Goal: Transaction & Acquisition: Book appointment/travel/reservation

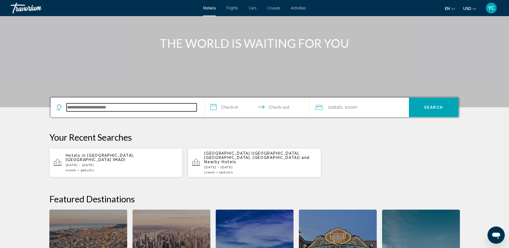
click at [127, 104] on input "Search widget" at bounding box center [131, 107] width 130 height 8
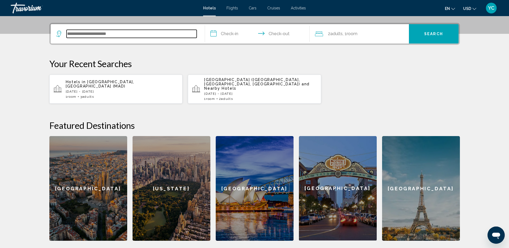
scroll to position [132, 0]
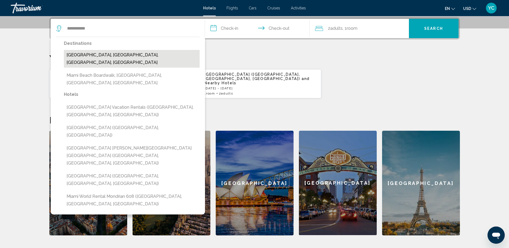
click at [103, 58] on button "[GEOGRAPHIC_DATA], [GEOGRAPHIC_DATA], [GEOGRAPHIC_DATA], [GEOGRAPHIC_DATA]" at bounding box center [132, 59] width 136 height 18
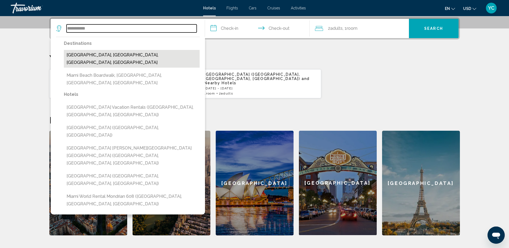
type input "**********"
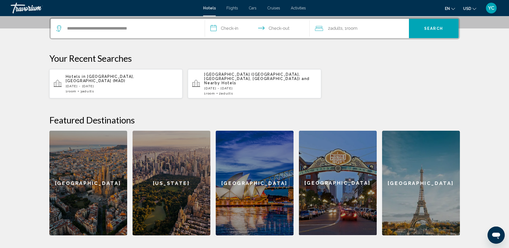
click at [226, 29] on input "**********" at bounding box center [258, 29] width 107 height 21
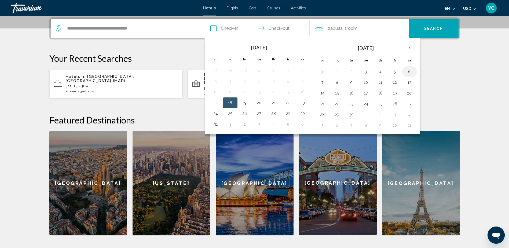
click at [410, 75] on button "6" at bounding box center [409, 72] width 9 height 8
click at [323, 84] on button "7" at bounding box center [322, 83] width 9 height 8
type input "**********"
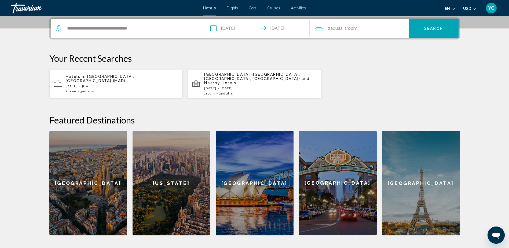
click at [431, 32] on button "Search" at bounding box center [434, 28] width 50 height 19
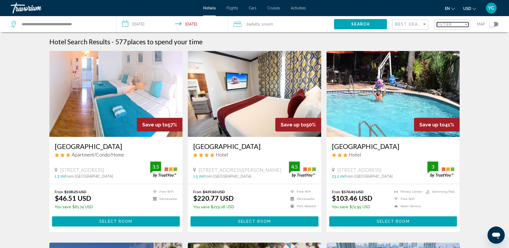
click at [450, 22] on span "Filter" at bounding box center [443, 24] width 15 height 4
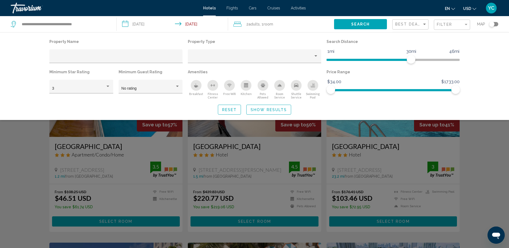
click at [316, 85] on div "Swimming Pool" at bounding box center [312, 85] width 11 height 11
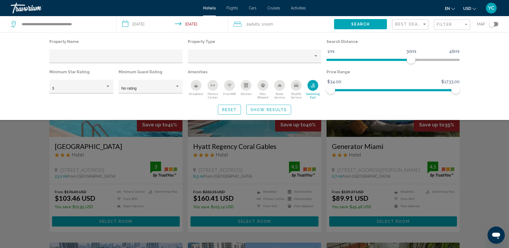
click at [268, 109] on span "Show Results" at bounding box center [268, 109] width 36 height 4
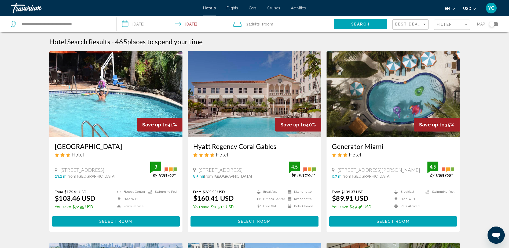
click at [412, 25] on span "Best Deals" at bounding box center [409, 24] width 28 height 4
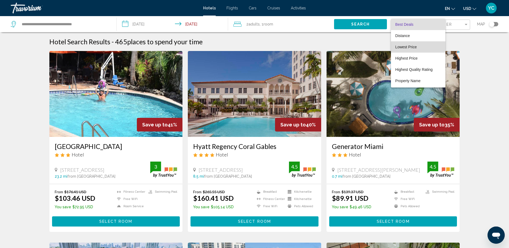
click at [410, 45] on span "Lowest Price" at bounding box center [405, 47] width 21 height 4
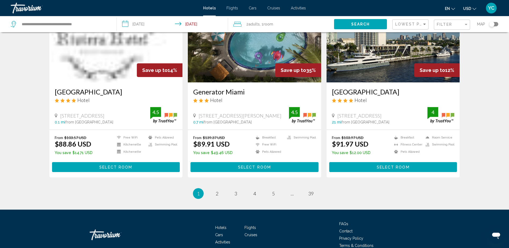
scroll to position [664, 0]
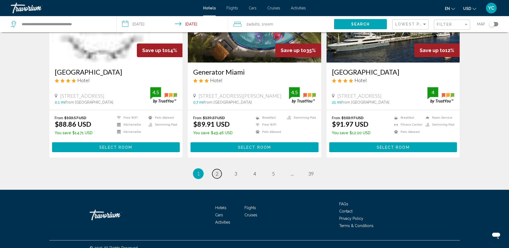
click at [218, 169] on link "page 2" at bounding box center [216, 173] width 9 height 9
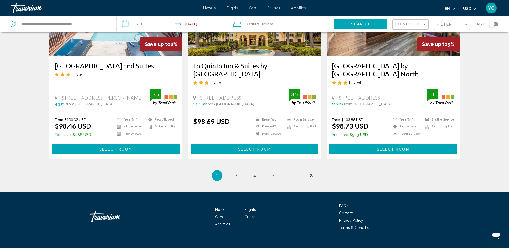
scroll to position [680, 0]
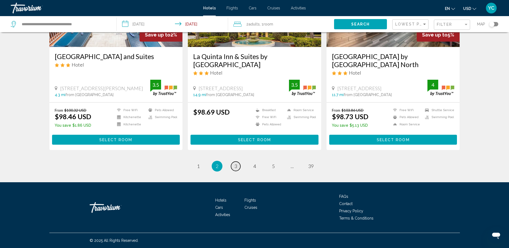
click at [233, 167] on link "page 3" at bounding box center [235, 165] width 9 height 9
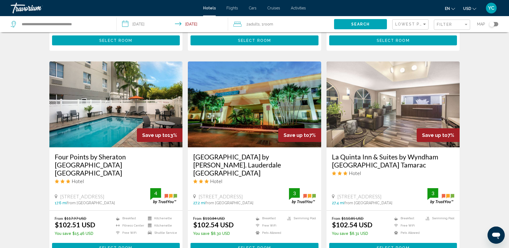
scroll to position [643, 0]
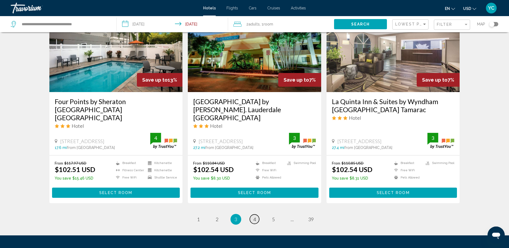
click at [254, 216] on span "4" at bounding box center [254, 219] width 3 height 6
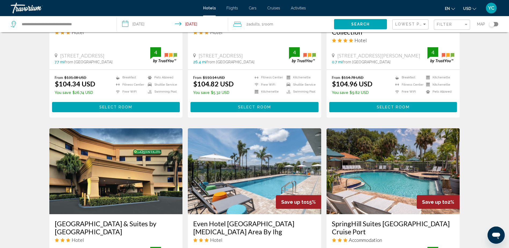
scroll to position [214, 0]
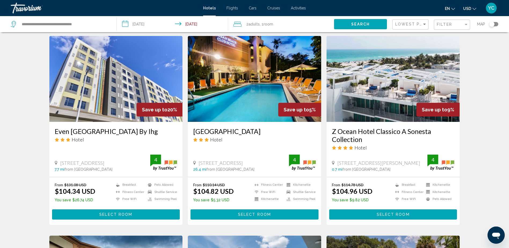
click at [362, 131] on h3 "Z Ocean Hotel Classico A Sonesta Collection" at bounding box center [393, 135] width 123 height 16
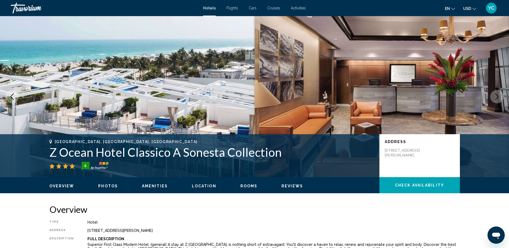
drag, startPoint x: 384, startPoint y: 149, endPoint x: 422, endPoint y: 155, distance: 38.1
click at [422, 155] on p "[STREET_ADDRESS][PERSON_NAME]" at bounding box center [405, 153] width 43 height 10
drag, startPoint x: 422, startPoint y: 155, endPoint x: 412, endPoint y: 155, distance: 10.2
copy p "[STREET_ADDRESS][PERSON_NAME]"
click at [223, 155] on h1 "Z Ocean Hotel Classico A Sonesta Collection" at bounding box center [211, 152] width 324 height 14
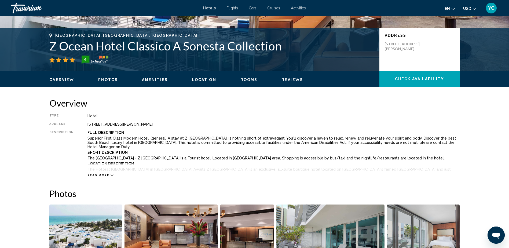
scroll to position [134, 0]
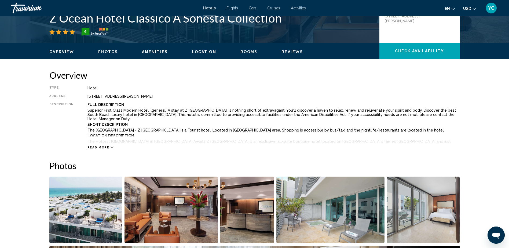
click at [100, 144] on div "Read more" at bounding box center [273, 142] width 372 height 15
click at [99, 145] on div "Read more" at bounding box center [273, 142] width 372 height 15
click at [99, 146] on span "Read more" at bounding box center [98, 147] width 22 height 3
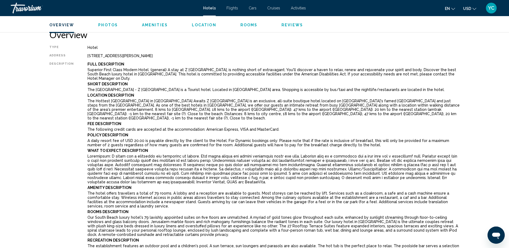
scroll to position [188, 0]
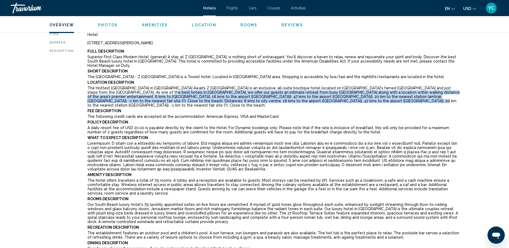
drag, startPoint x: 120, startPoint y: 88, endPoint x: 271, endPoint y: 96, distance: 151.4
click at [271, 96] on p "The Hottest [GEOGRAPHIC_DATA] in [GEOGRAPHIC_DATA] Awaits Z [GEOGRAPHIC_DATA] i…" at bounding box center [273, 96] width 372 height 21
drag, startPoint x: 271, startPoint y: 96, endPoint x: 253, endPoint y: 97, distance: 18.5
click at [258, 97] on p "The Hottest [GEOGRAPHIC_DATA] in [GEOGRAPHIC_DATA] Awaits Z [GEOGRAPHIC_DATA] i…" at bounding box center [273, 96] width 372 height 21
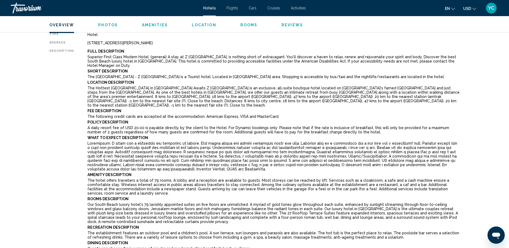
click at [69, 141] on div "Description" at bounding box center [61, 156] width 25 height 214
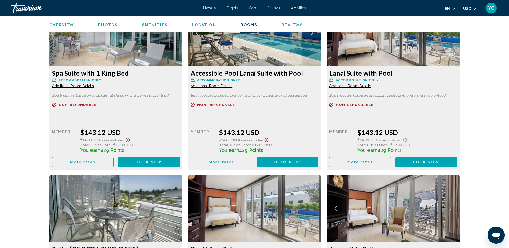
scroll to position [992, 0]
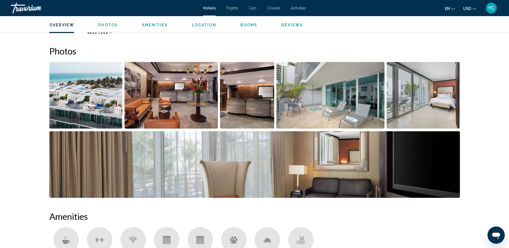
scroll to position [375, 0]
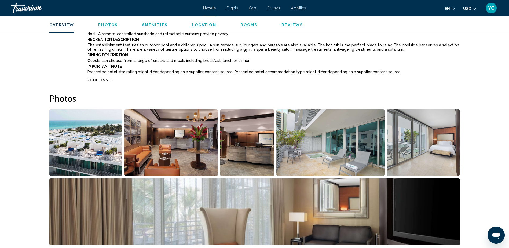
click at [77, 141] on img "Open full-screen image slider" at bounding box center [85, 142] width 73 height 66
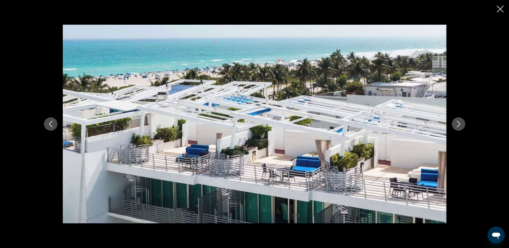
click at [458, 124] on icon "Next image" at bounding box center [458, 124] width 6 height 6
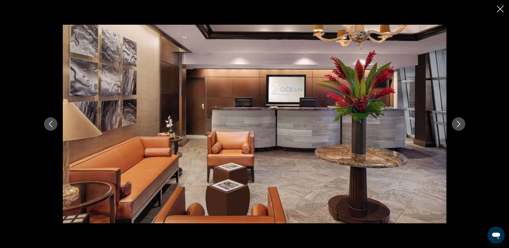
drag, startPoint x: 46, startPoint y: 123, endPoint x: 52, endPoint y: 122, distance: 5.7
click at [47, 123] on button "Previous image" at bounding box center [50, 123] width 13 height 13
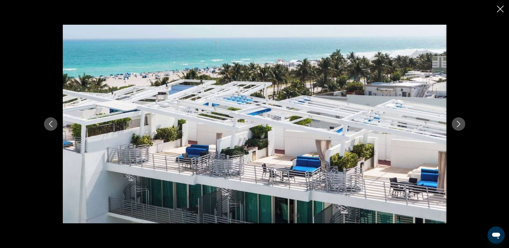
click at [456, 122] on icon "Next image" at bounding box center [458, 124] width 6 height 6
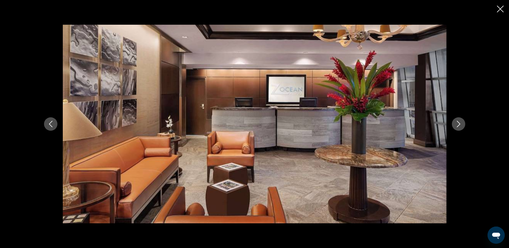
click at [459, 125] on icon "Next image" at bounding box center [458, 124] width 6 height 6
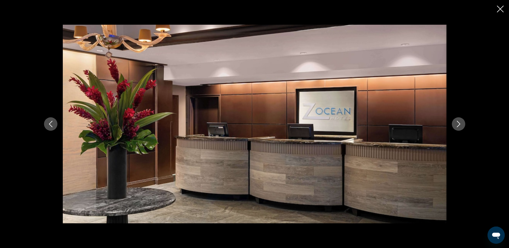
click at [458, 126] on icon "Next image" at bounding box center [458, 124] width 6 height 6
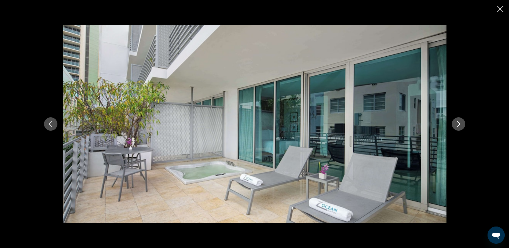
click at [458, 126] on icon "Next image" at bounding box center [457, 124] width 3 height 6
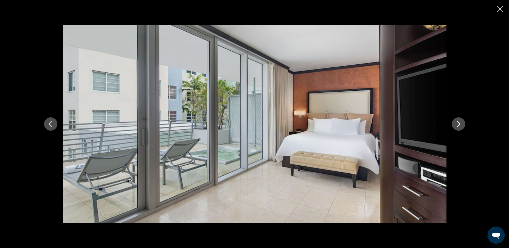
click at [458, 126] on icon "Next image" at bounding box center [457, 124] width 3 height 6
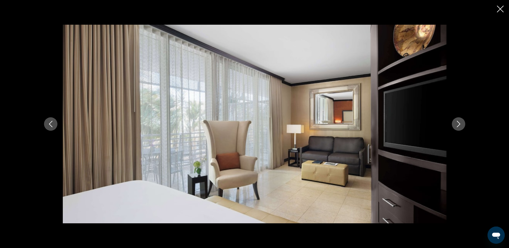
click at [458, 126] on icon "Next image" at bounding box center [457, 124] width 3 height 6
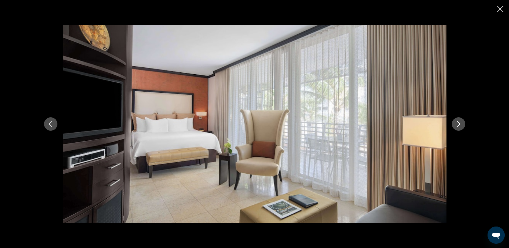
click at [458, 126] on icon "Next image" at bounding box center [457, 124] width 3 height 6
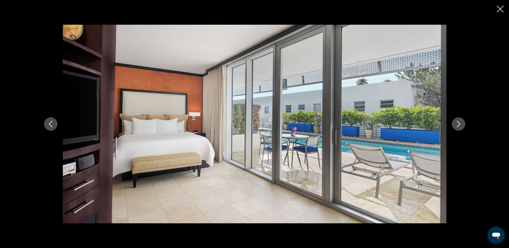
click at [458, 126] on icon "Next image" at bounding box center [457, 124] width 3 height 6
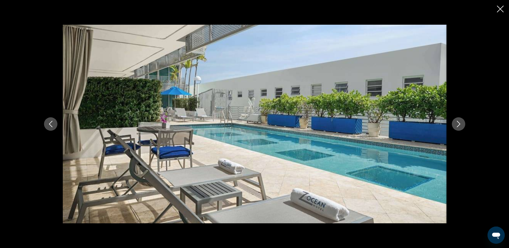
click at [458, 126] on icon "Next image" at bounding box center [457, 124] width 3 height 6
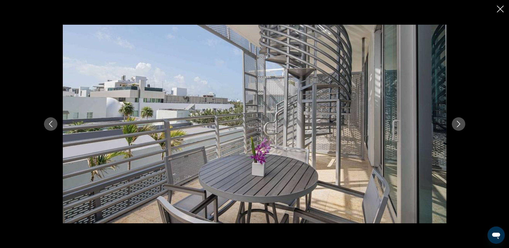
click at [458, 126] on icon "Next image" at bounding box center [457, 124] width 3 height 6
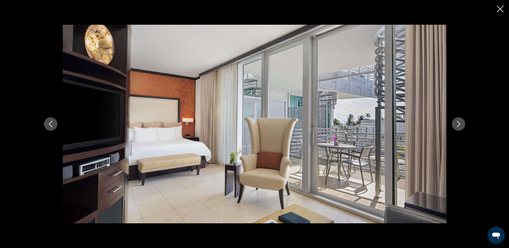
click at [458, 126] on icon "Next image" at bounding box center [457, 124] width 3 height 6
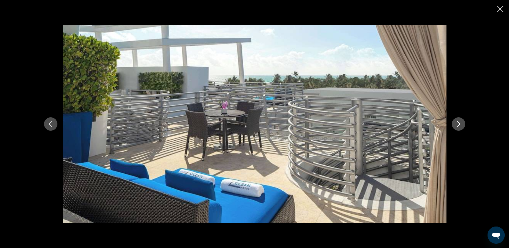
click at [458, 126] on icon "Next image" at bounding box center [457, 124] width 3 height 6
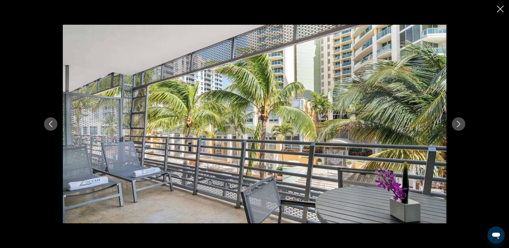
click at [501, 11] on icon "Close slideshow" at bounding box center [499, 9] width 7 height 7
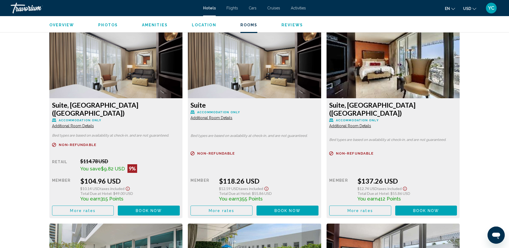
scroll to position [911, 0]
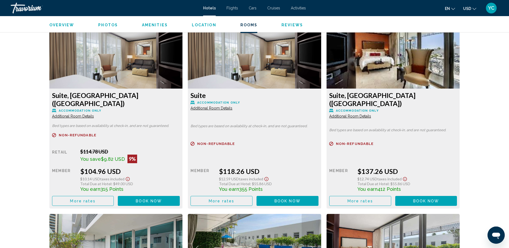
click at [76, 114] on span "Additional Room Details" at bounding box center [73, 116] width 42 height 4
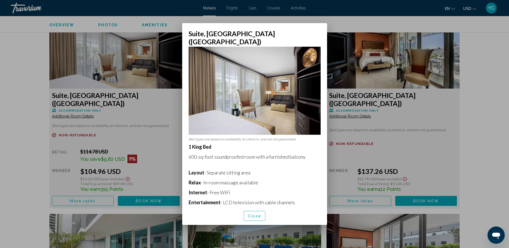
scroll to position [0, 0]
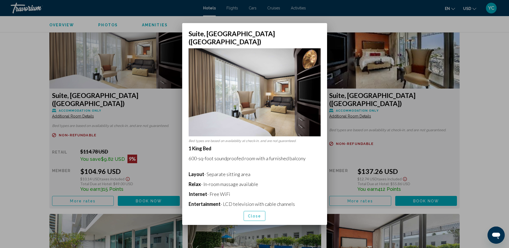
click at [138, 119] on div at bounding box center [254, 124] width 509 height 248
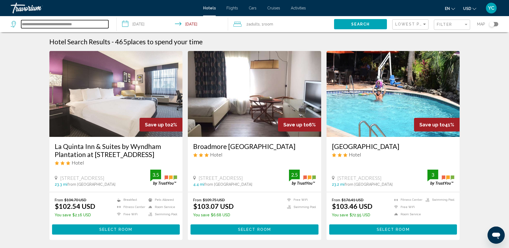
click at [65, 25] on input "**********" at bounding box center [64, 24] width 87 height 8
click at [64, 25] on input "**********" at bounding box center [64, 24] width 87 height 8
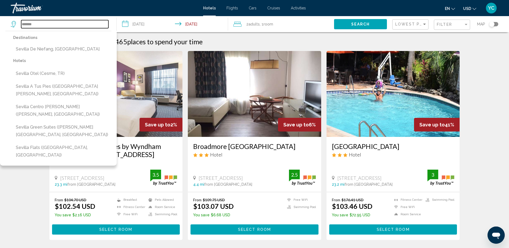
click at [30, 25] on input "*******" at bounding box center [64, 24] width 87 height 8
click at [59, 16] on mat-toolbar "Hotels Flights Cars Cruises Activities Hotels Flights Cars Cruises Activities e…" at bounding box center [254, 8] width 509 height 16
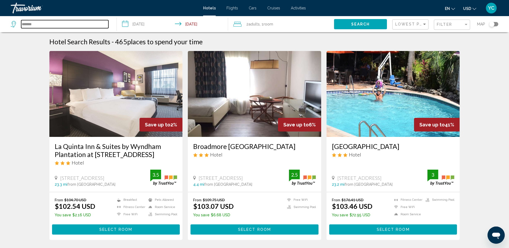
click at [92, 23] on input "*******" at bounding box center [64, 24] width 87 height 8
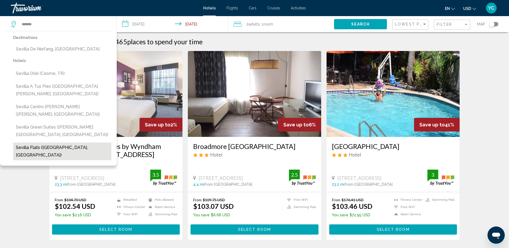
click at [40, 142] on button "Sevilla Flats ([GEOGRAPHIC_DATA], [GEOGRAPHIC_DATA])" at bounding box center [62, 151] width 98 height 18
type input "**********"
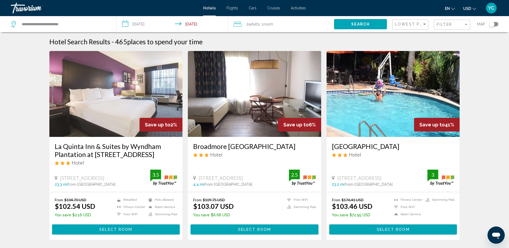
click at [79, 38] on h1 "Hotel Search Results" at bounding box center [79, 42] width 61 height 8
click at [149, 23] on input "**********" at bounding box center [173, 25] width 113 height 18
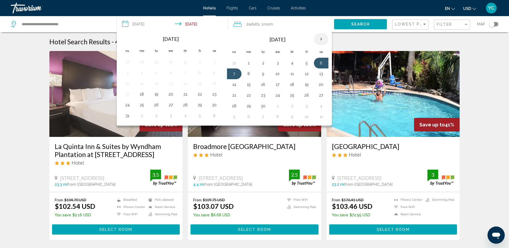
click at [321, 42] on th "Next month" at bounding box center [321, 39] width 14 height 12
click at [277, 76] on button "5" at bounding box center [277, 74] width 9 height 8
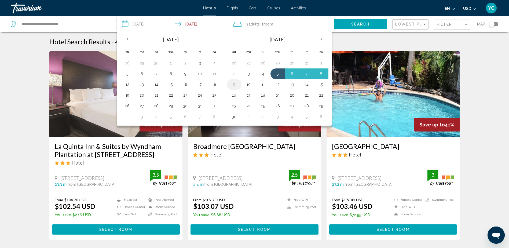
click at [234, 84] on button "9" at bounding box center [234, 85] width 9 height 8
type input "**********"
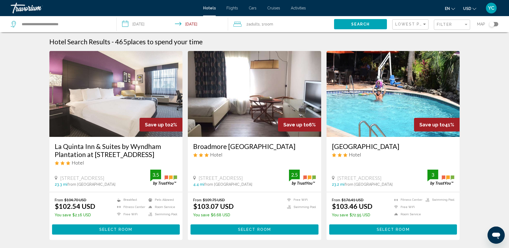
click at [268, 27] on span ", 1 Room rooms" at bounding box center [265, 24] width 13 height 8
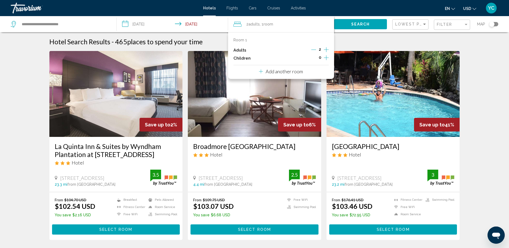
click at [324, 49] on icon "Increment adults" at bounding box center [326, 49] width 5 height 6
click at [351, 23] on span "Search" at bounding box center [360, 24] width 19 height 4
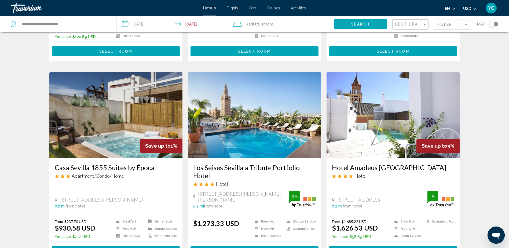
scroll to position [590, 0]
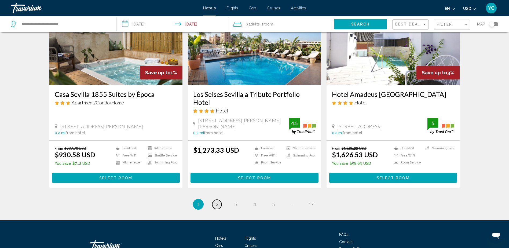
click at [216, 201] on span "2" at bounding box center [217, 204] width 3 height 6
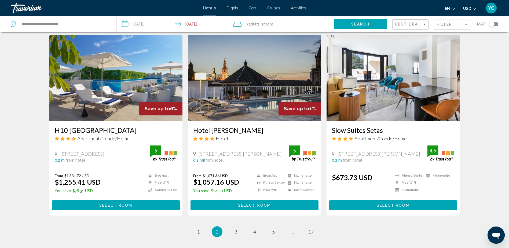
scroll to position [617, 0]
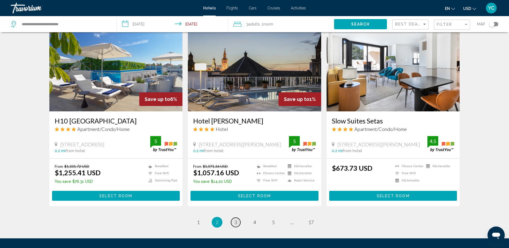
click at [234, 219] on span "3" at bounding box center [235, 222] width 3 height 6
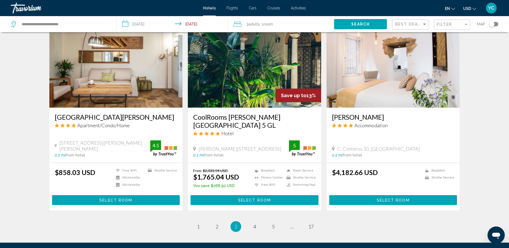
scroll to position [664, 0]
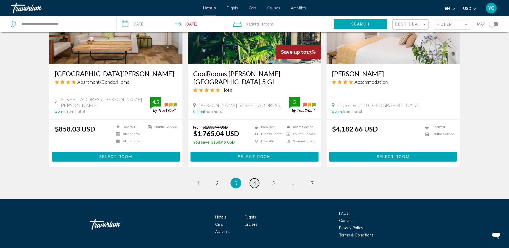
click at [251, 178] on link "page 4" at bounding box center [254, 182] width 9 height 9
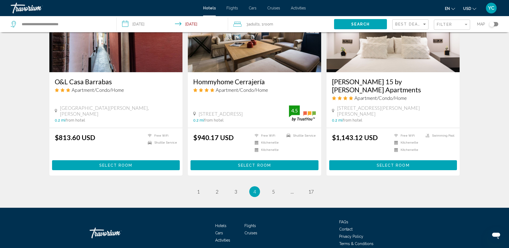
scroll to position [656, 0]
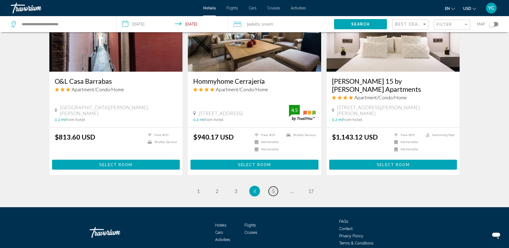
click at [271, 186] on link "page 5" at bounding box center [272, 190] width 9 height 9
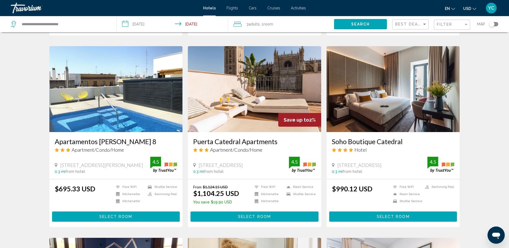
scroll to position [193, 0]
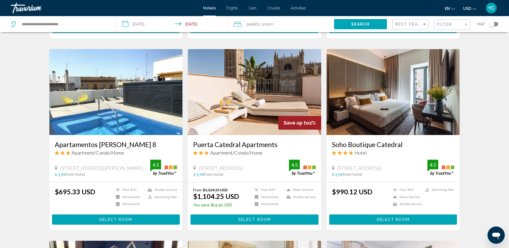
click at [120, 100] on img "Main content" at bounding box center [115, 92] width 133 height 86
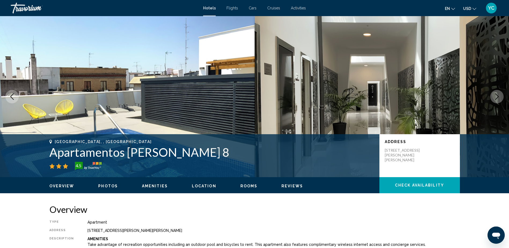
click at [344, 105] on img "Main content" at bounding box center [381, 96] width 254 height 161
click at [275, 106] on img "Main content" at bounding box center [381, 96] width 254 height 161
click at [491, 99] on button "Next image" at bounding box center [496, 96] width 13 height 13
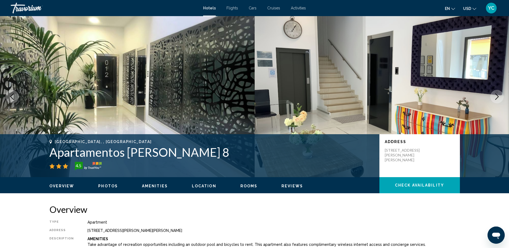
click at [492, 96] on button "Next image" at bounding box center [496, 96] width 13 height 13
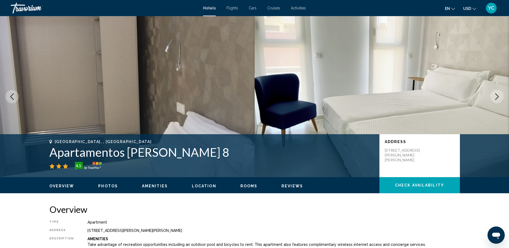
click at [492, 97] on button "Next image" at bounding box center [496, 96] width 13 height 13
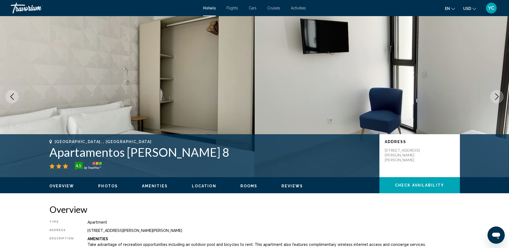
click at [492, 98] on button "Next image" at bounding box center [496, 96] width 13 height 13
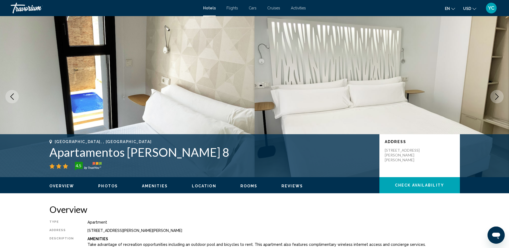
click at [113, 186] on span "Photos" at bounding box center [108, 186] width 20 height 4
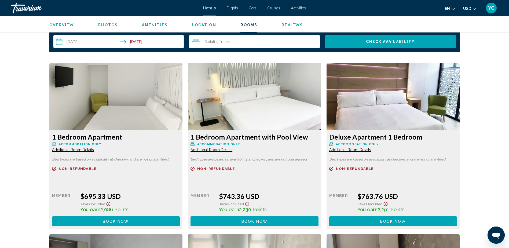
scroll to position [691, 0]
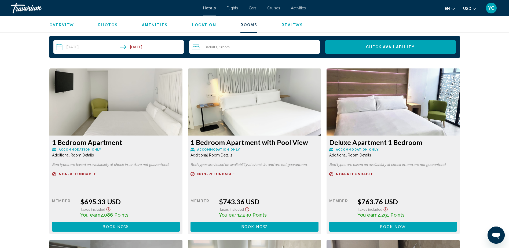
click at [75, 154] on span "Additional Room Details" at bounding box center [73, 155] width 42 height 4
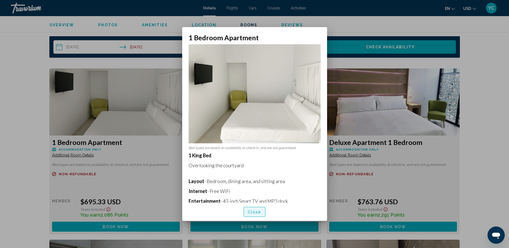
click at [255, 208] on button "Close" at bounding box center [254, 212] width 22 height 10
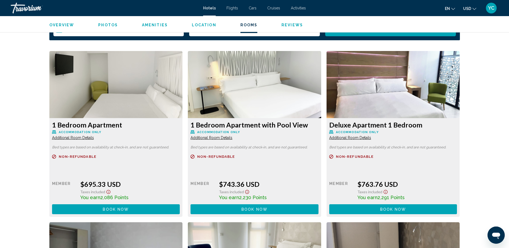
scroll to position [718, 0]
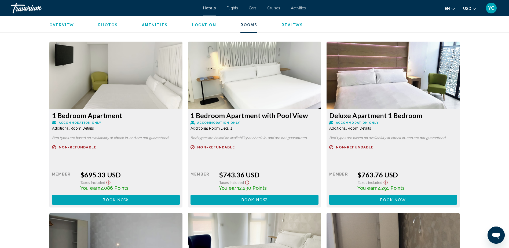
click at [94, 128] on span "Additional Room Details" at bounding box center [73, 128] width 42 height 4
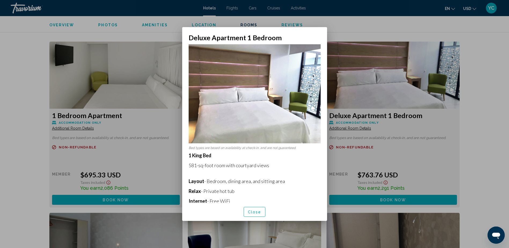
click at [259, 209] on button "Close" at bounding box center [254, 212] width 22 height 10
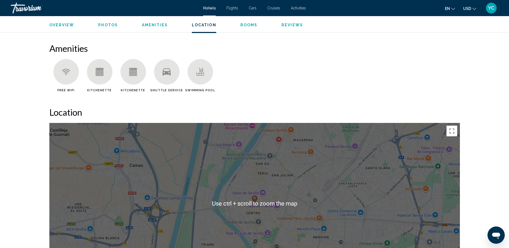
scroll to position [396, 0]
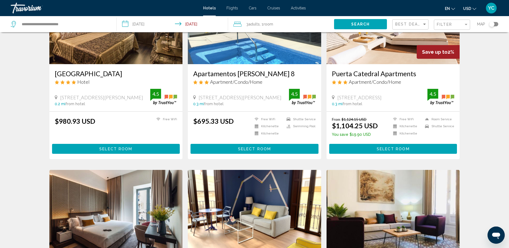
scroll to position [375, 0]
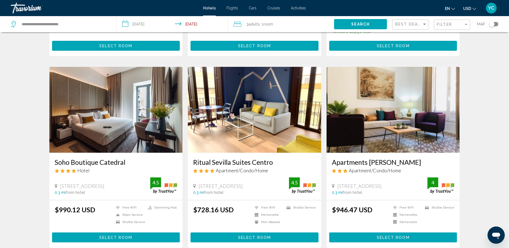
click at [261, 127] on img "Main content" at bounding box center [254, 110] width 133 height 86
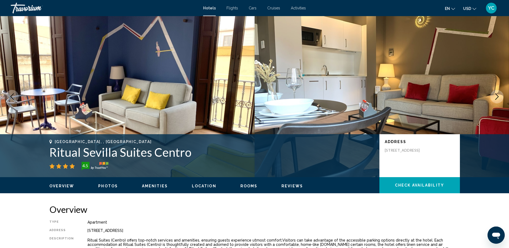
click at [109, 187] on span "Photos" at bounding box center [108, 186] width 20 height 4
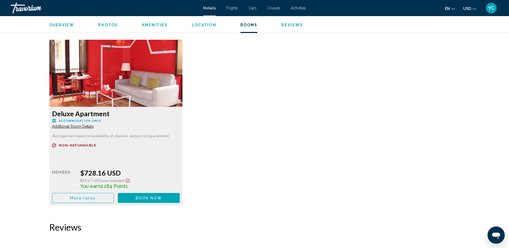
scroll to position [728, 0]
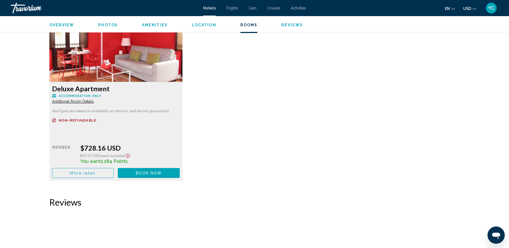
click at [70, 101] on span "Additional Room Details" at bounding box center [73, 101] width 42 height 4
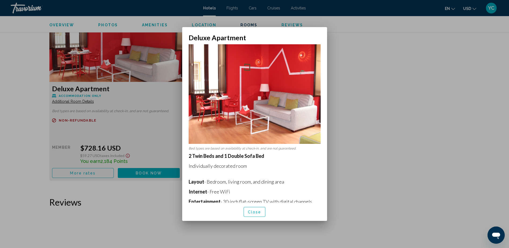
scroll to position [0, 0]
click at [360, 136] on div at bounding box center [254, 124] width 509 height 248
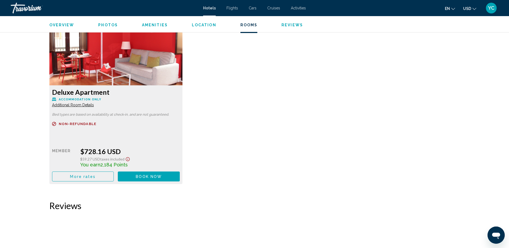
scroll to position [702, 0]
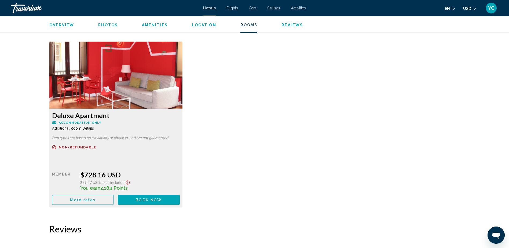
click at [73, 129] on span "Additional Room Details" at bounding box center [73, 128] width 42 height 4
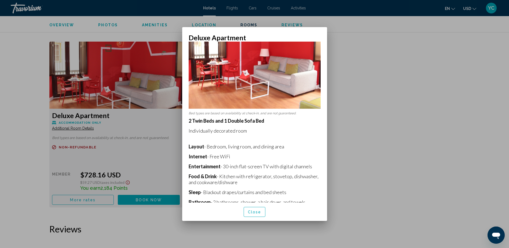
scroll to position [0, 0]
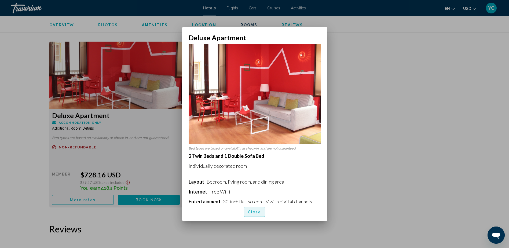
click at [254, 209] on button "Close" at bounding box center [254, 212] width 22 height 10
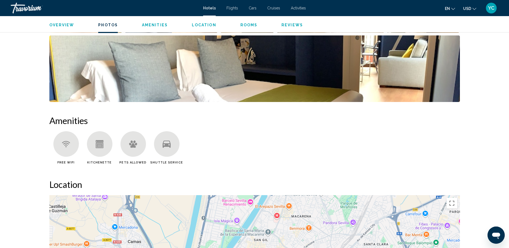
scroll to position [273, 0]
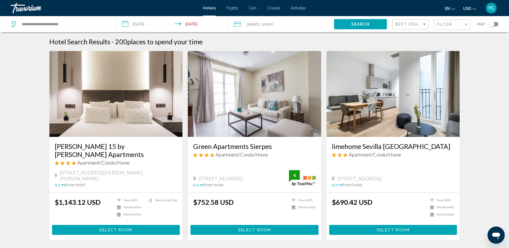
click at [415, 21] on div "Best Deals" at bounding box center [411, 25] width 32 height 10
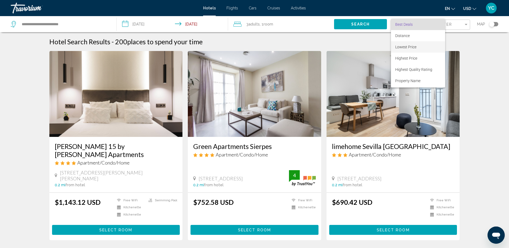
click at [408, 46] on span "Lowest Price" at bounding box center [405, 47] width 21 height 4
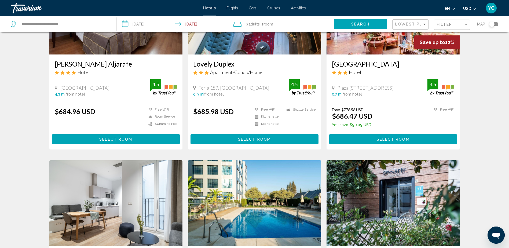
scroll to position [201, 0]
